Goal: Transaction & Acquisition: Subscribe to service/newsletter

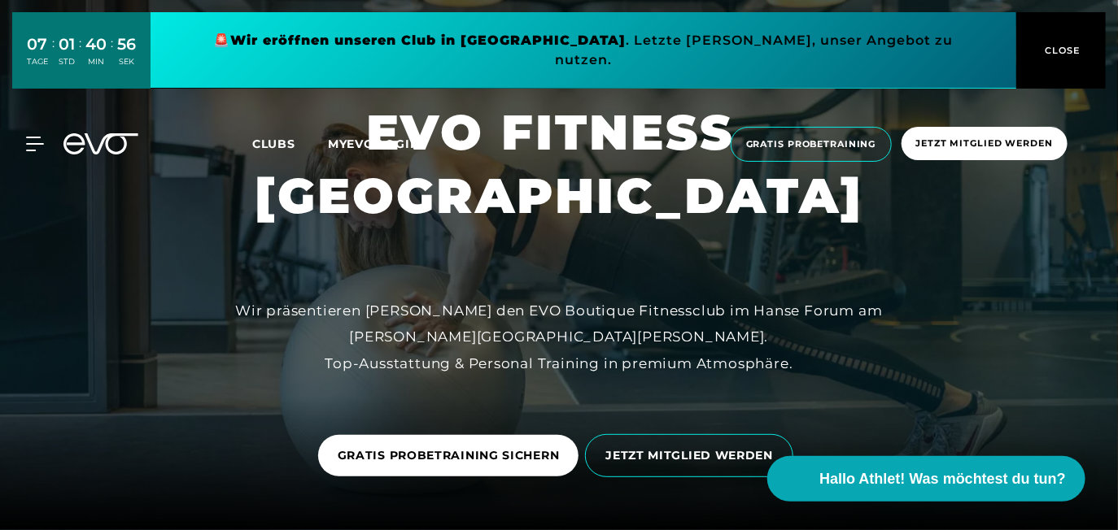
click at [647, 26] on link at bounding box center [582, 50] width 865 height 76
click at [120, 133] on icon at bounding box center [100, 143] width 75 height 21
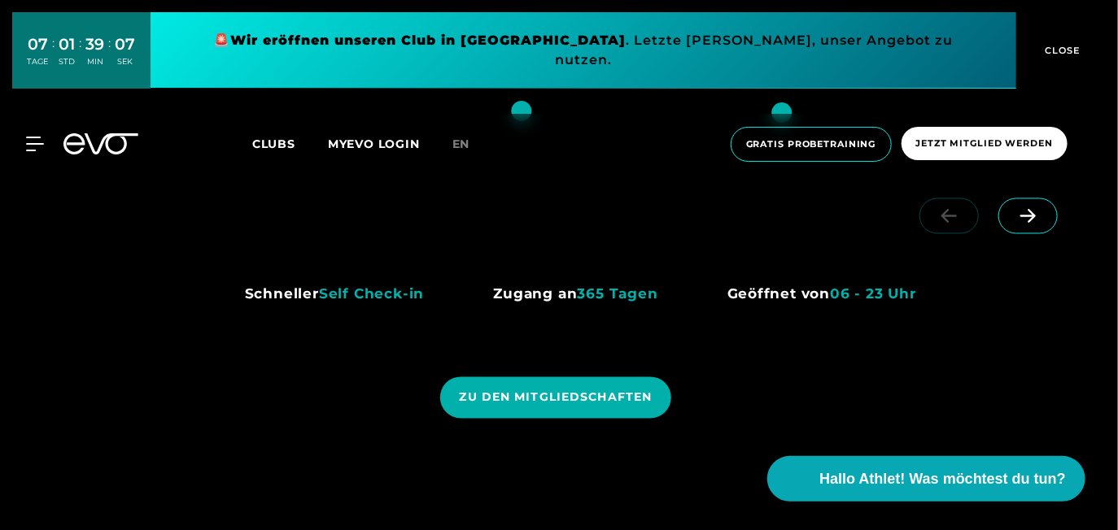
scroll to position [1139, 0]
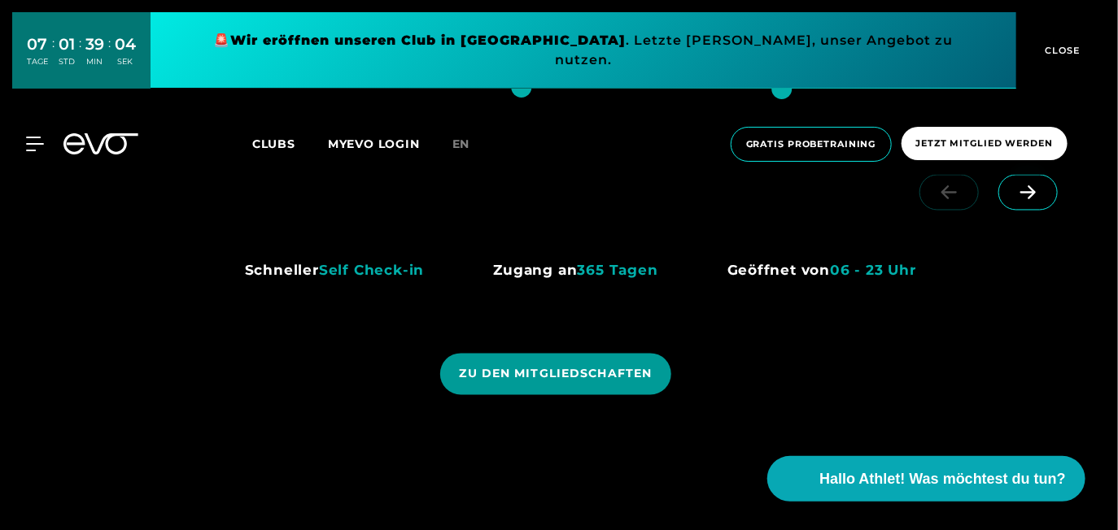
click at [557, 388] on span "ZU DEN MITGLIEDSCHAFTEN" at bounding box center [556, 374] width 232 height 41
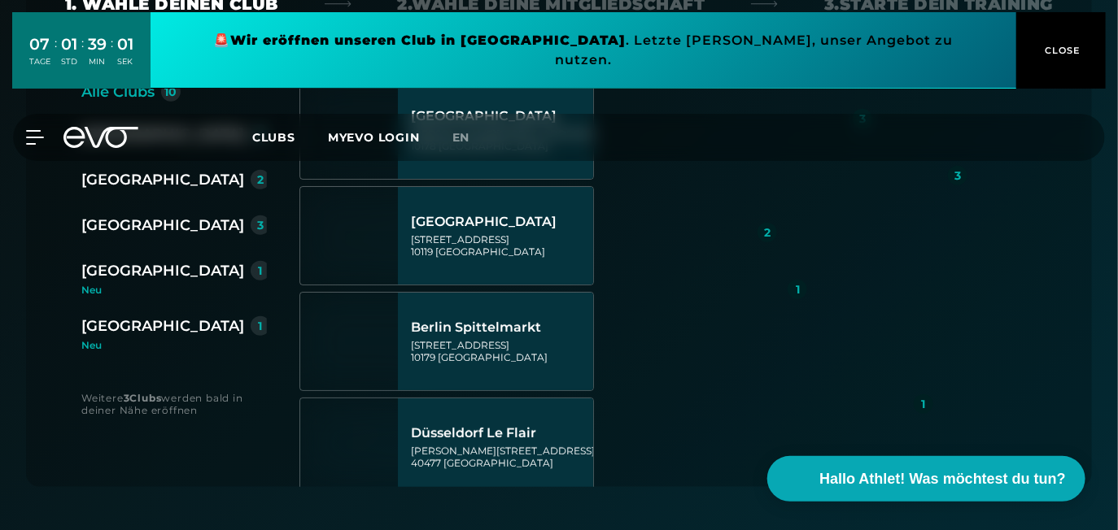
scroll to position [406, 0]
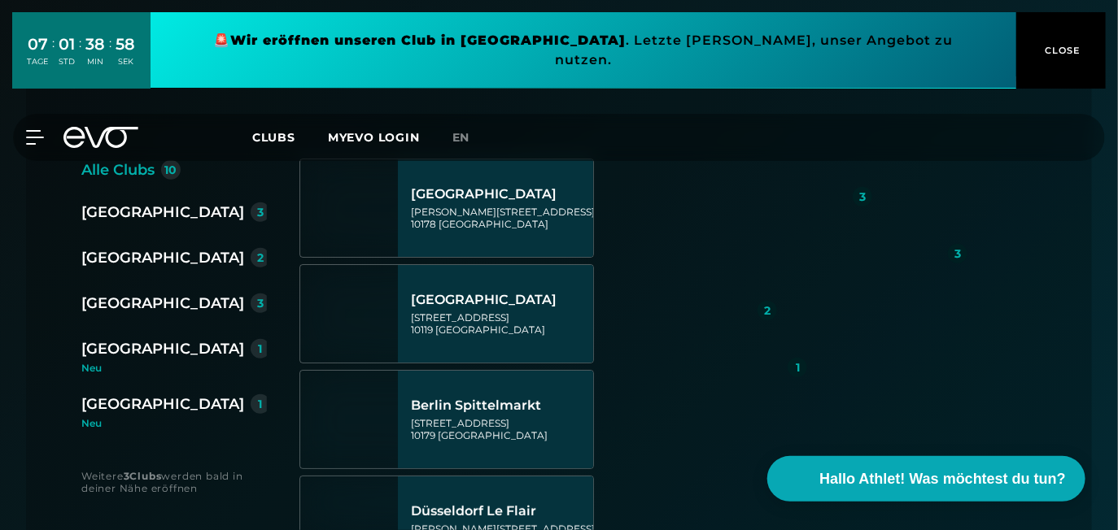
click at [152, 307] on div "[GEOGRAPHIC_DATA]" at bounding box center [162, 303] width 163 height 23
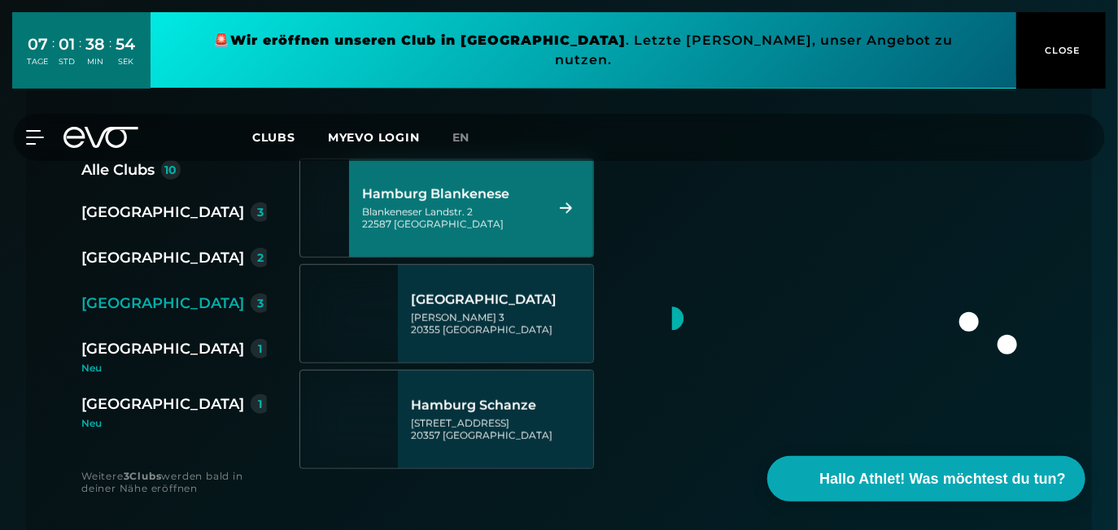
click at [467, 225] on div "[STREET_ADDRESS]" at bounding box center [451, 218] width 178 height 24
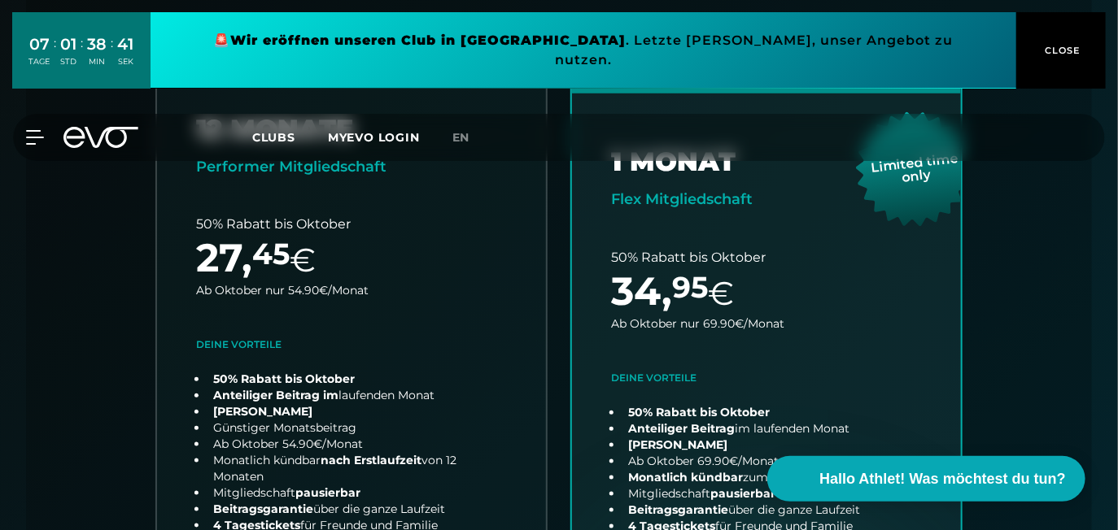
scroll to position [587, 0]
